Goal: Task Accomplishment & Management: Complete application form

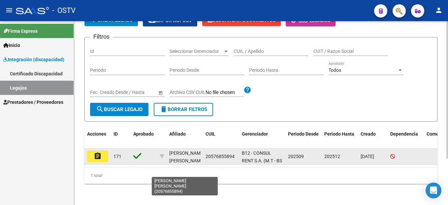
click at [182, 152] on div "[PERSON_NAME] [PERSON_NAME]" at bounding box center [186, 156] width 35 height 15
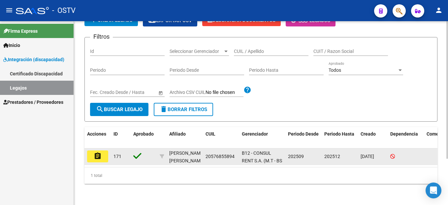
click at [98, 153] on mat-icon "assignment" at bounding box center [98, 156] width 8 height 8
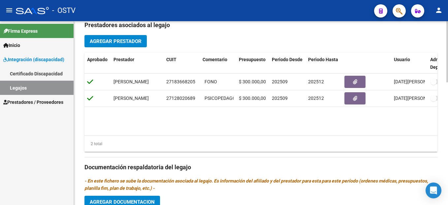
scroll to position [0, 26]
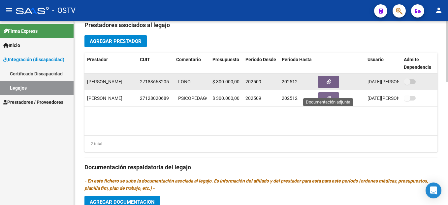
click at [329, 84] on icon "button" at bounding box center [329, 81] width 4 height 5
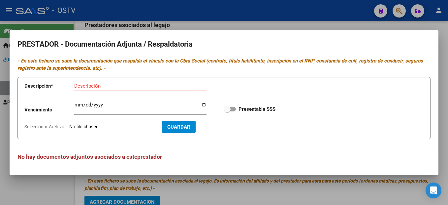
click at [243, 15] on div at bounding box center [224, 102] width 448 height 205
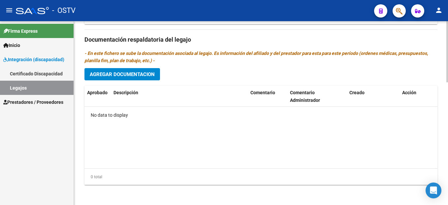
scroll to position [367, 0]
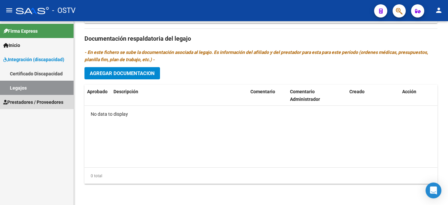
click at [28, 98] on span "Prestadores / Proveedores" at bounding box center [33, 101] width 60 height 7
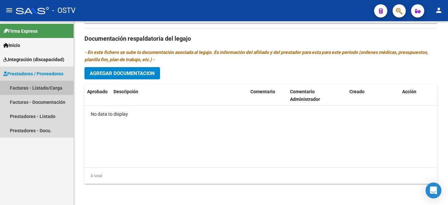
click at [34, 83] on link "Facturas - Listado/Carga" at bounding box center [37, 88] width 74 height 14
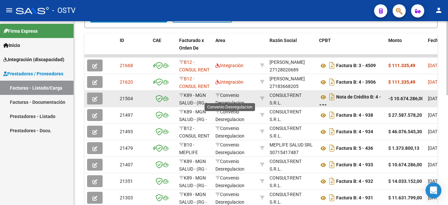
scroll to position [196, 0]
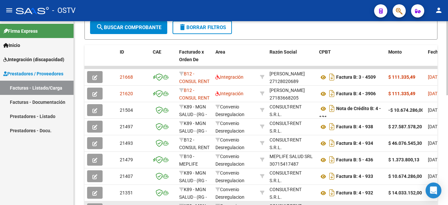
drag, startPoint x: 95, startPoint y: 204, endPoint x: 170, endPoint y: 201, distance: 75.3
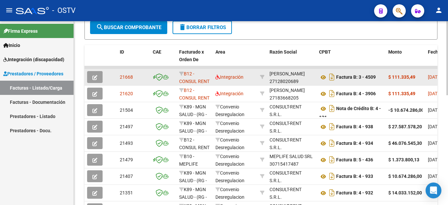
click at [92, 75] on span "button" at bounding box center [94, 77] width 5 height 6
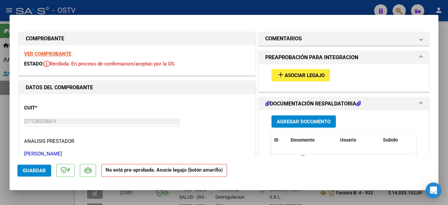
click at [306, 76] on span "Asociar Legajo" at bounding box center [305, 75] width 40 height 6
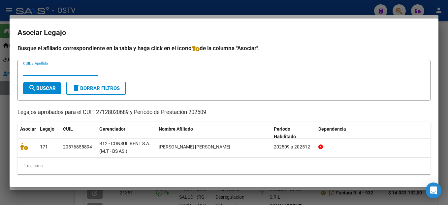
scroll to position [2, 0]
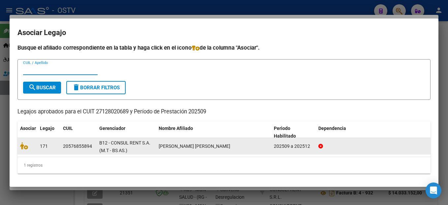
click at [96, 142] on datatable-body-cell "20576855894" at bounding box center [78, 146] width 36 height 16
click at [125, 154] on datatable-body-cell "B12 - CONSUL RENT S.A. (M.T - BS AS.)" at bounding box center [126, 146] width 59 height 16
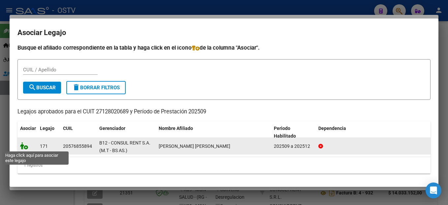
click at [24, 147] on icon at bounding box center [24, 145] width 8 height 7
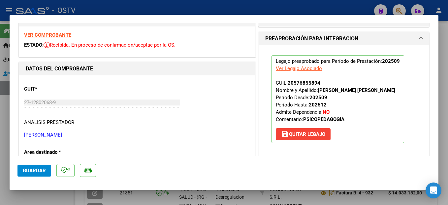
scroll to position [0, 0]
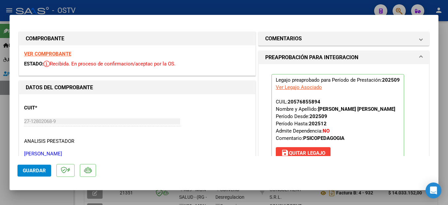
click at [33, 169] on span "Guardar" at bounding box center [34, 170] width 23 height 6
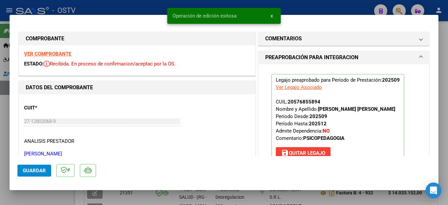
click at [290, 6] on div at bounding box center [224, 102] width 448 height 205
type input "$ 0,00"
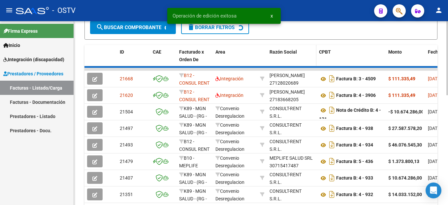
scroll to position [196, 0]
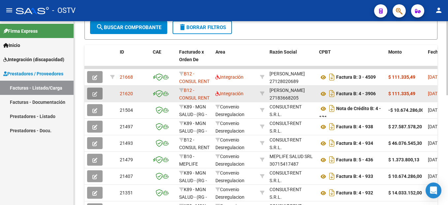
click at [98, 93] on button "button" at bounding box center [95, 94] width 16 height 12
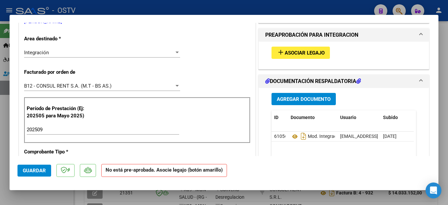
scroll to position [99, 0]
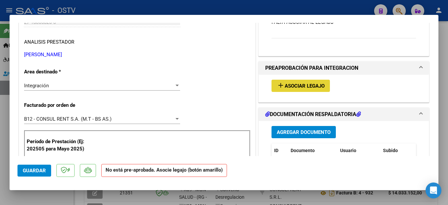
click at [302, 85] on span "Asociar Legajo" at bounding box center [305, 86] width 40 height 6
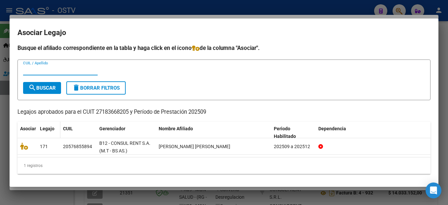
scroll to position [2, 0]
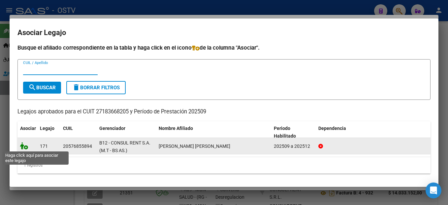
click at [21, 145] on icon at bounding box center [24, 145] width 8 height 7
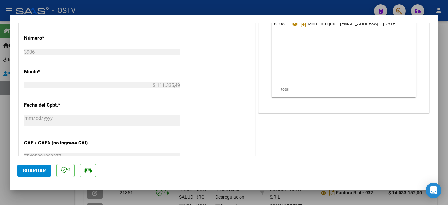
scroll to position [330, 0]
click at [26, 169] on span "Guardar" at bounding box center [34, 170] width 23 height 6
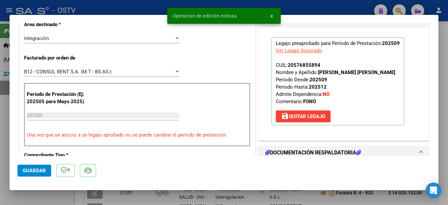
scroll to position [99, 0]
